Goal: Check status: Check status

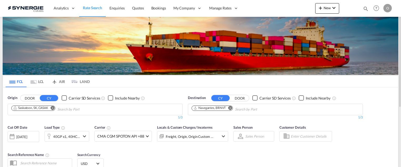
click at [365, 7] on md-icon "icon-magnify" at bounding box center [366, 9] width 6 height 6
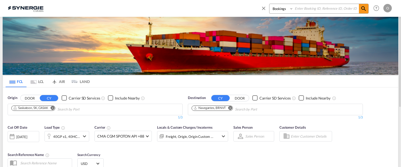
click at [307, 8] on input at bounding box center [327, 8] width 66 height 9
type input "SYC003007"
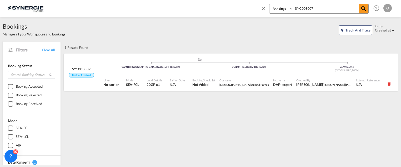
click at [215, 80] on div "Booking Specialist Not Added" at bounding box center [203, 83] width 27 height 15
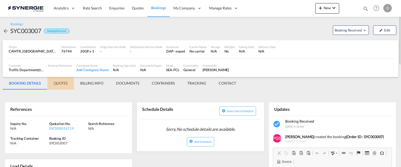
click at [58, 83] on md-tab-item "QUOTES" at bounding box center [60, 83] width 27 height 13
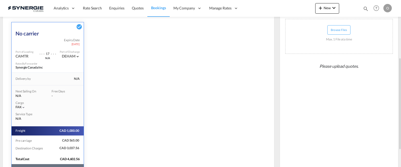
scroll to position [136, 0]
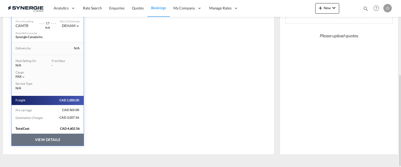
click at [46, 140] on button "VIEW DETAILS" at bounding box center [48, 140] width 72 height 12
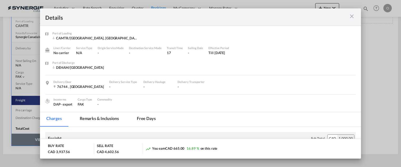
scroll to position [53, 0]
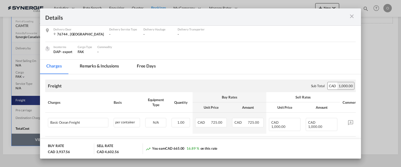
click at [97, 67] on md-tab-item "Remarks & Inclusions" at bounding box center [99, 67] width 52 height 14
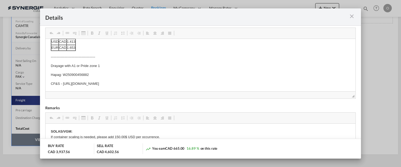
scroll to position [105, 0]
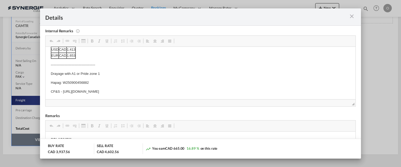
click at [352, 17] on md-icon "icon-close m-3 fg-AAA8AD cursor" at bounding box center [352, 16] width 6 height 6
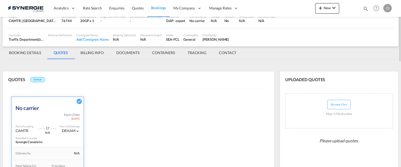
scroll to position [0, 0]
